Goal: Task Accomplishment & Management: Use online tool/utility

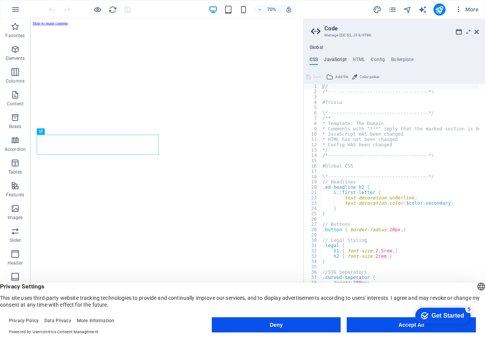
click at [332, 58] on h4 "JavaScript" at bounding box center [335, 61] width 22 height 8
type textarea "/* JS for preset "Menu V2" */"
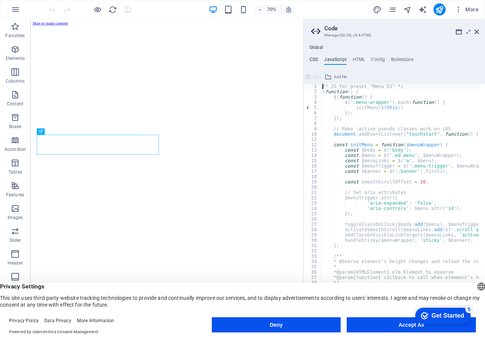
click at [312, 58] on h4 "CSS" at bounding box center [313, 61] width 8 height 8
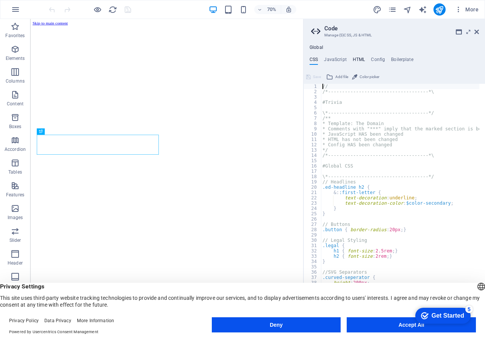
click at [354, 58] on h4 "HTML" at bounding box center [358, 61] width 12 height 8
type textarea "<a href="#main-content" class="wv-link-content button">Skip to main content</a>"
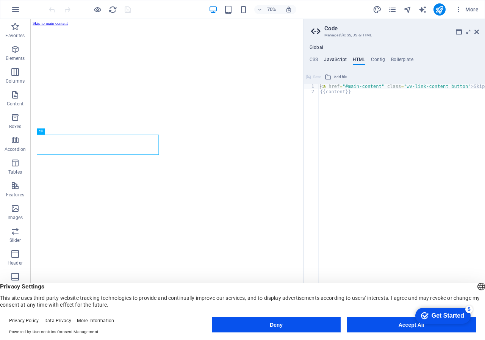
click at [337, 58] on h4 "JavaScript" at bounding box center [335, 61] width 22 height 8
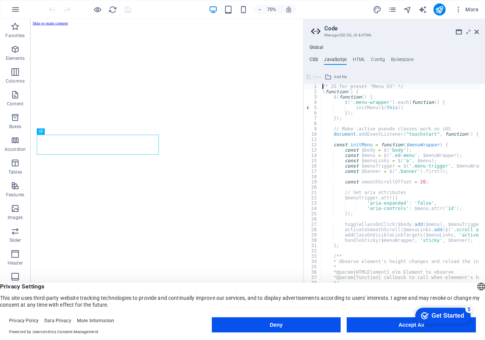
click at [312, 57] on h4 "CSS" at bounding box center [313, 61] width 8 height 8
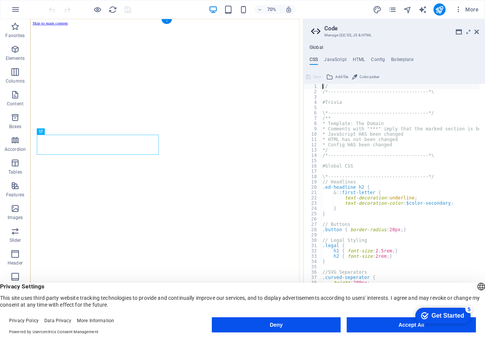
click at [168, 21] on div "+" at bounding box center [166, 21] width 10 height 5
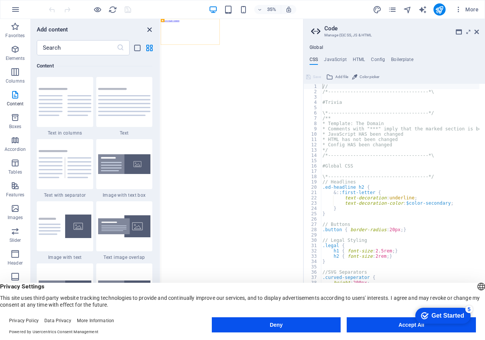
click at [149, 30] on icon "close panel" at bounding box center [149, 29] width 9 height 9
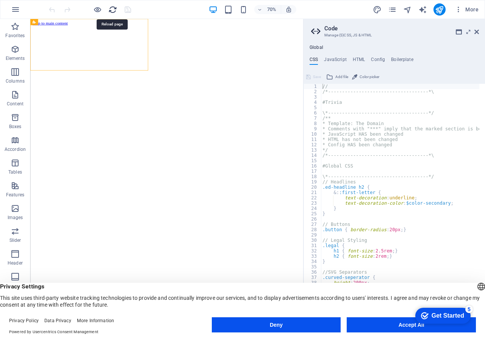
click at [111, 10] on icon "reload" at bounding box center [112, 9] width 9 height 9
